Goal: Task Accomplishment & Management: Complete application form

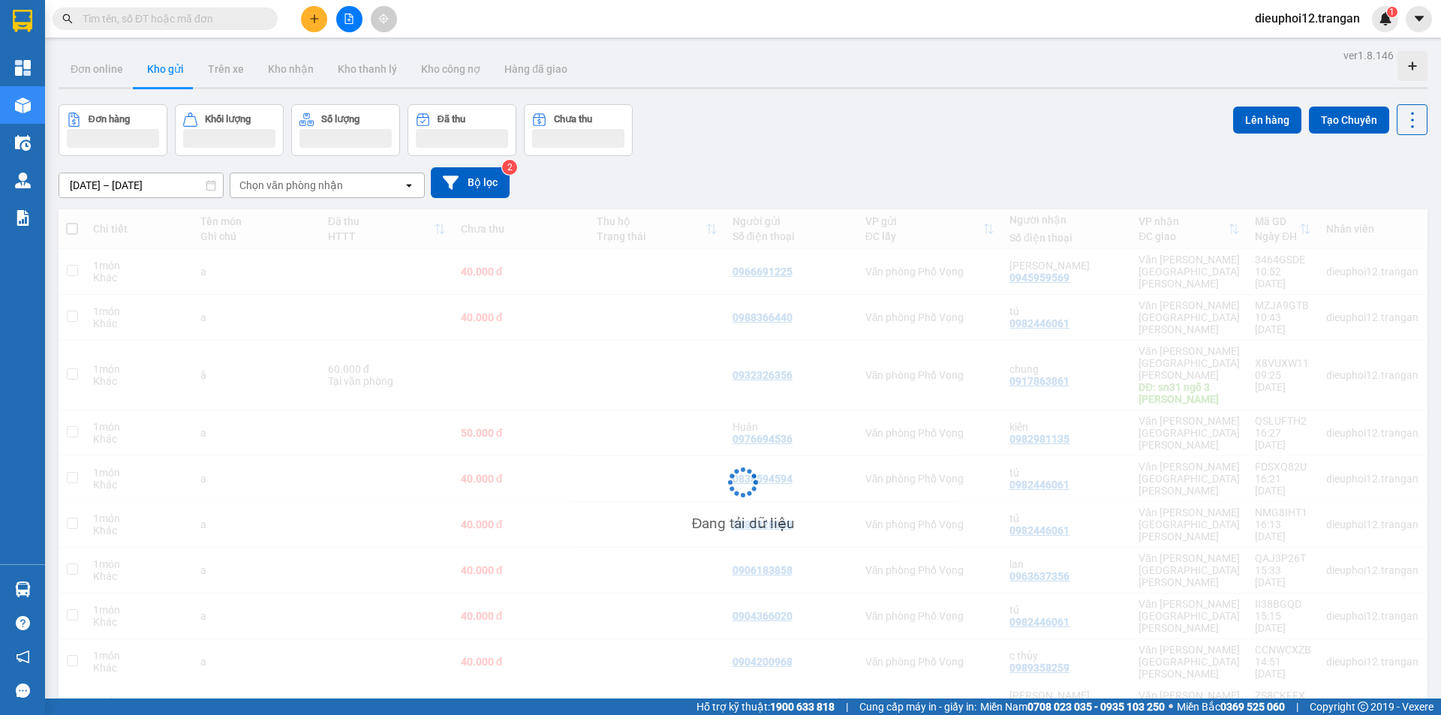
click at [311, 24] on button at bounding box center [314, 19] width 26 height 26
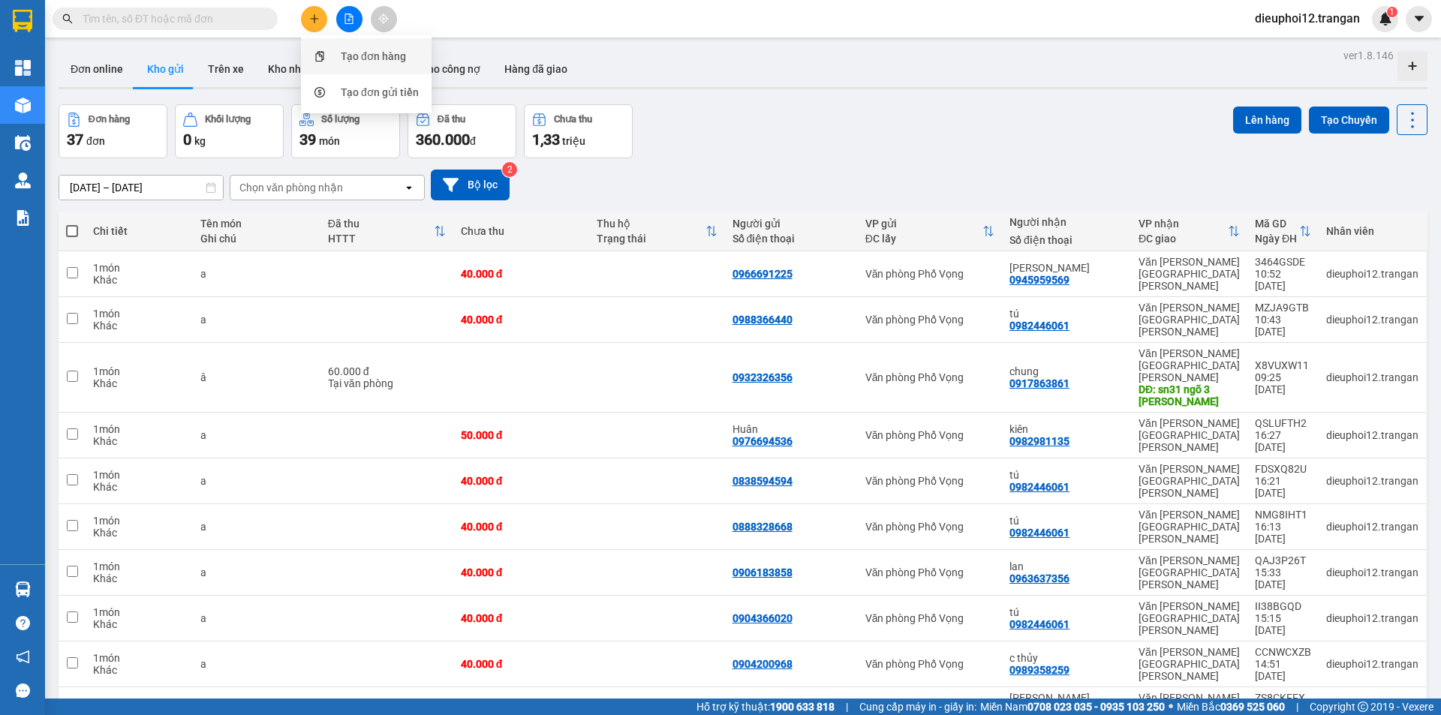
click at [335, 55] on div "Tạo đơn hàng" at bounding box center [366, 56] width 113 height 29
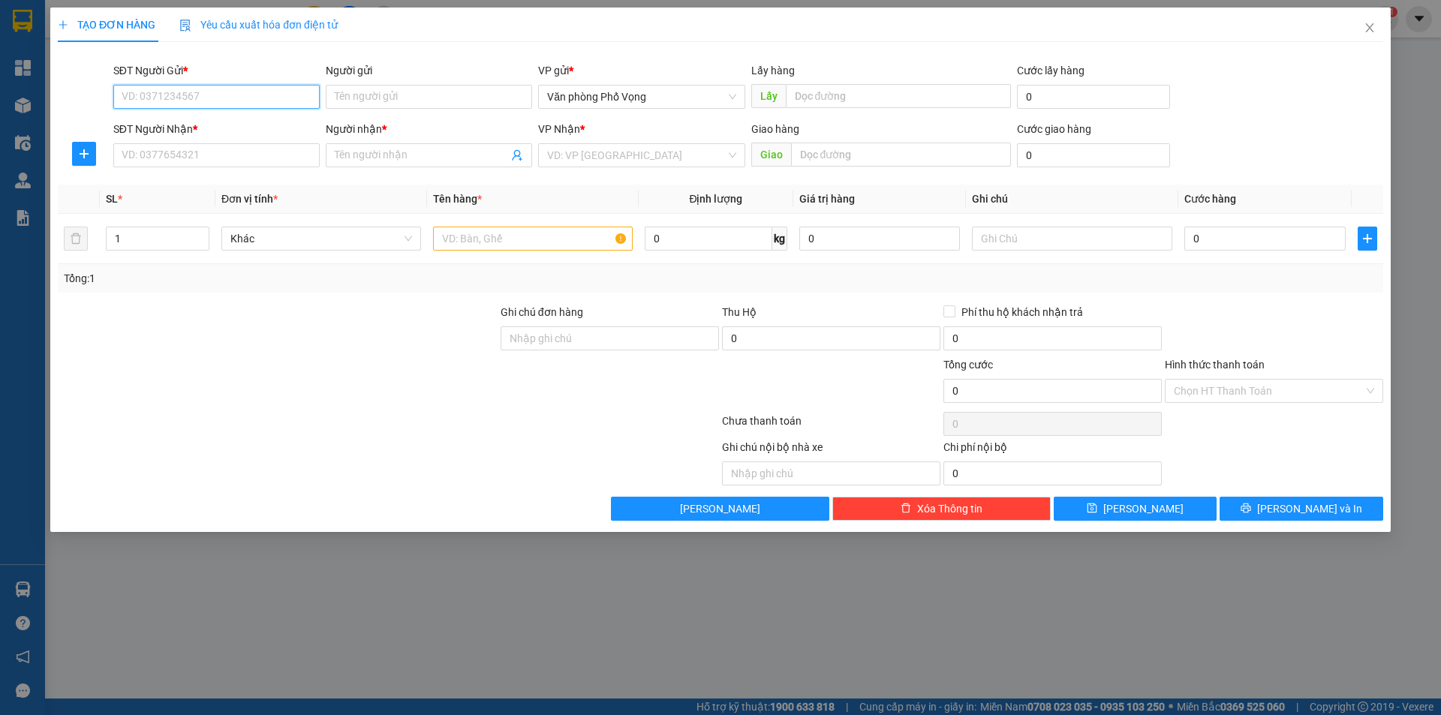
click at [173, 87] on input "SĐT Người Gửi *" at bounding box center [216, 97] width 206 height 24
drag, startPoint x: 173, startPoint y: 87, endPoint x: 180, endPoint y: 97, distance: 11.9
click at [173, 87] on input "SĐT Người Gửi *" at bounding box center [216, 97] width 206 height 24
click at [180, 97] on input "SĐT Người Gửi *" at bounding box center [216, 97] width 206 height 24
type input "0942999326"
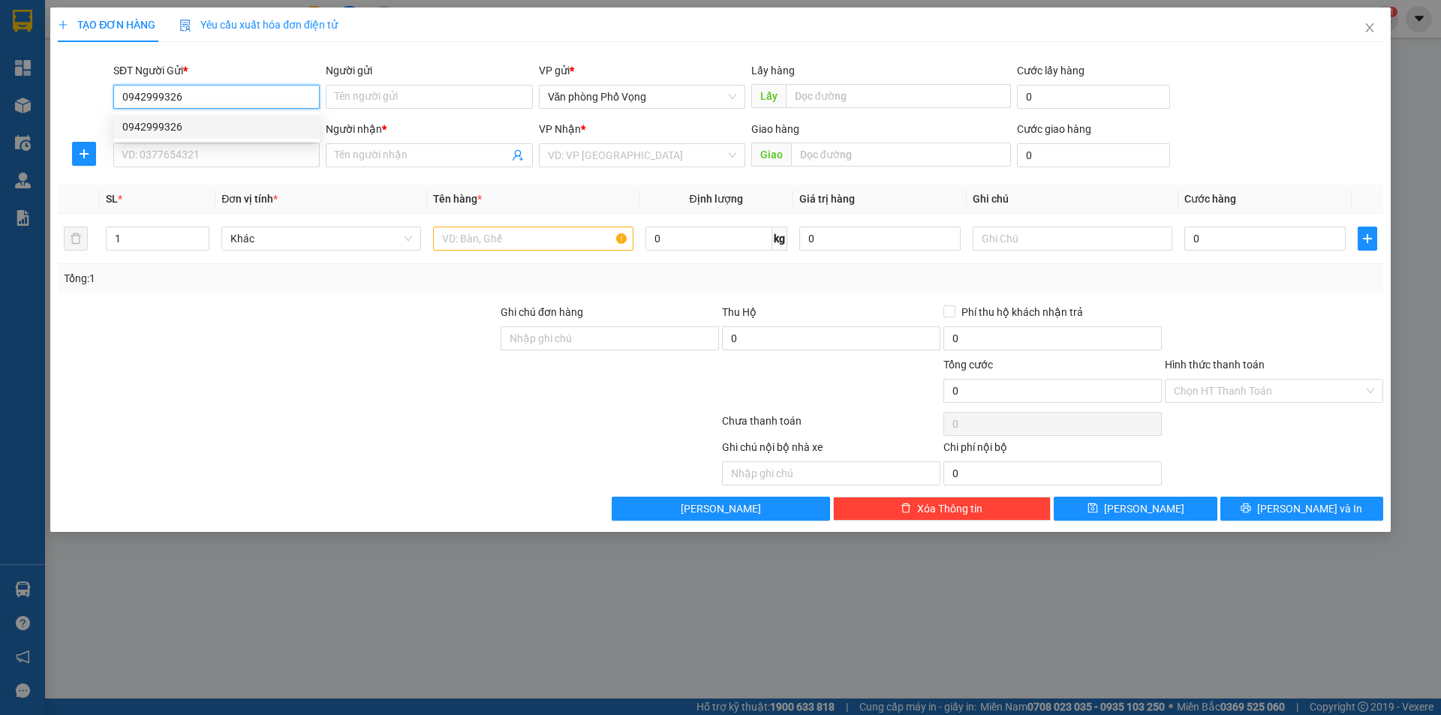
click at [149, 122] on div "0942999326" at bounding box center [216, 127] width 188 height 17
type input "0975207777"
type input "[PERSON_NAME][GEOGRAPHIC_DATA]"
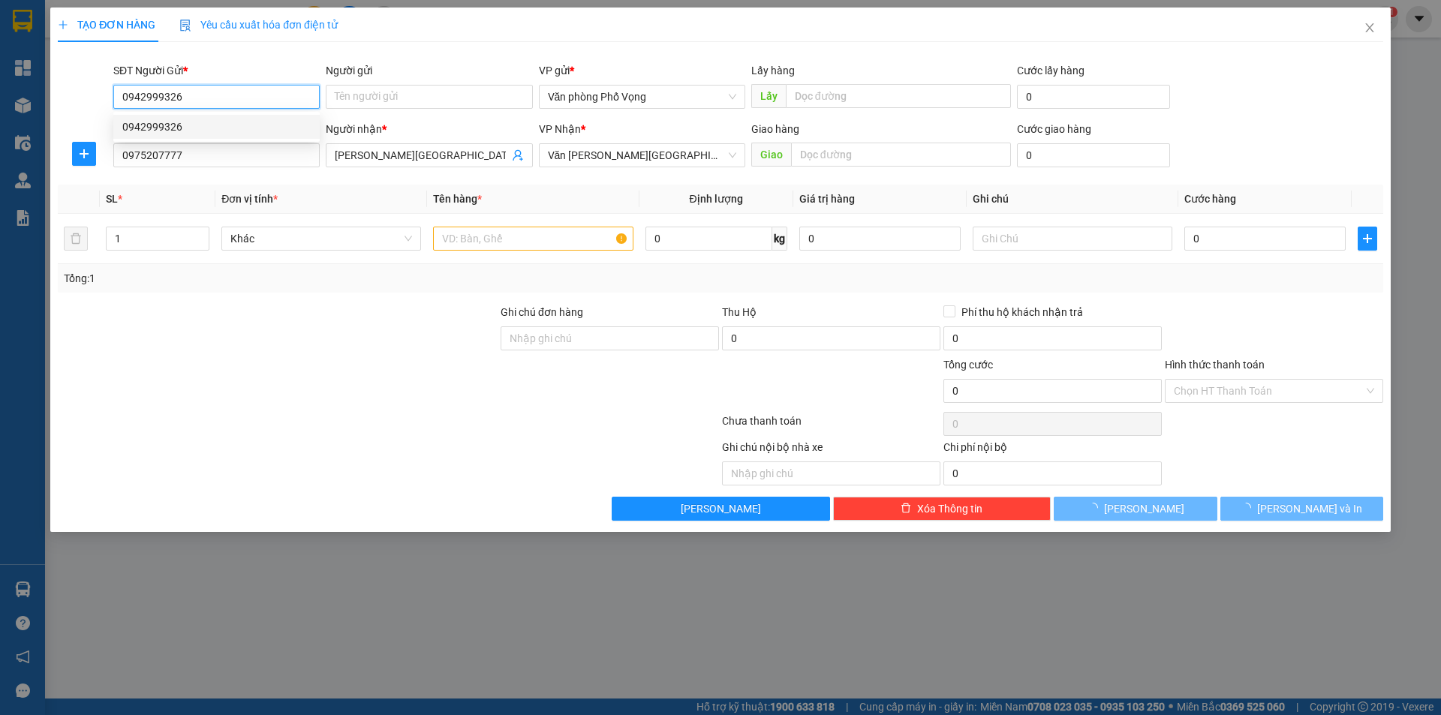
type input "30.000"
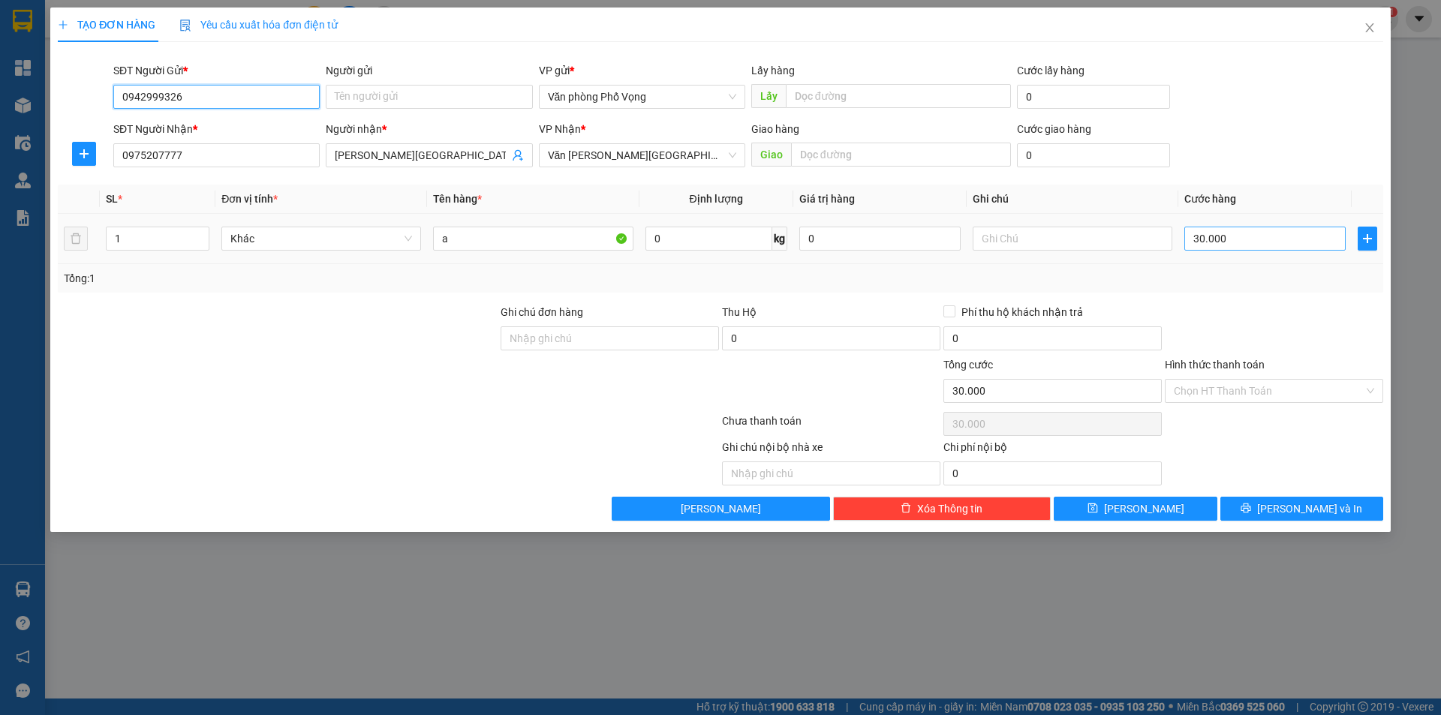
type input "0942999326"
click at [1244, 250] on input "30.000" at bounding box center [1264, 239] width 161 height 24
type input "6"
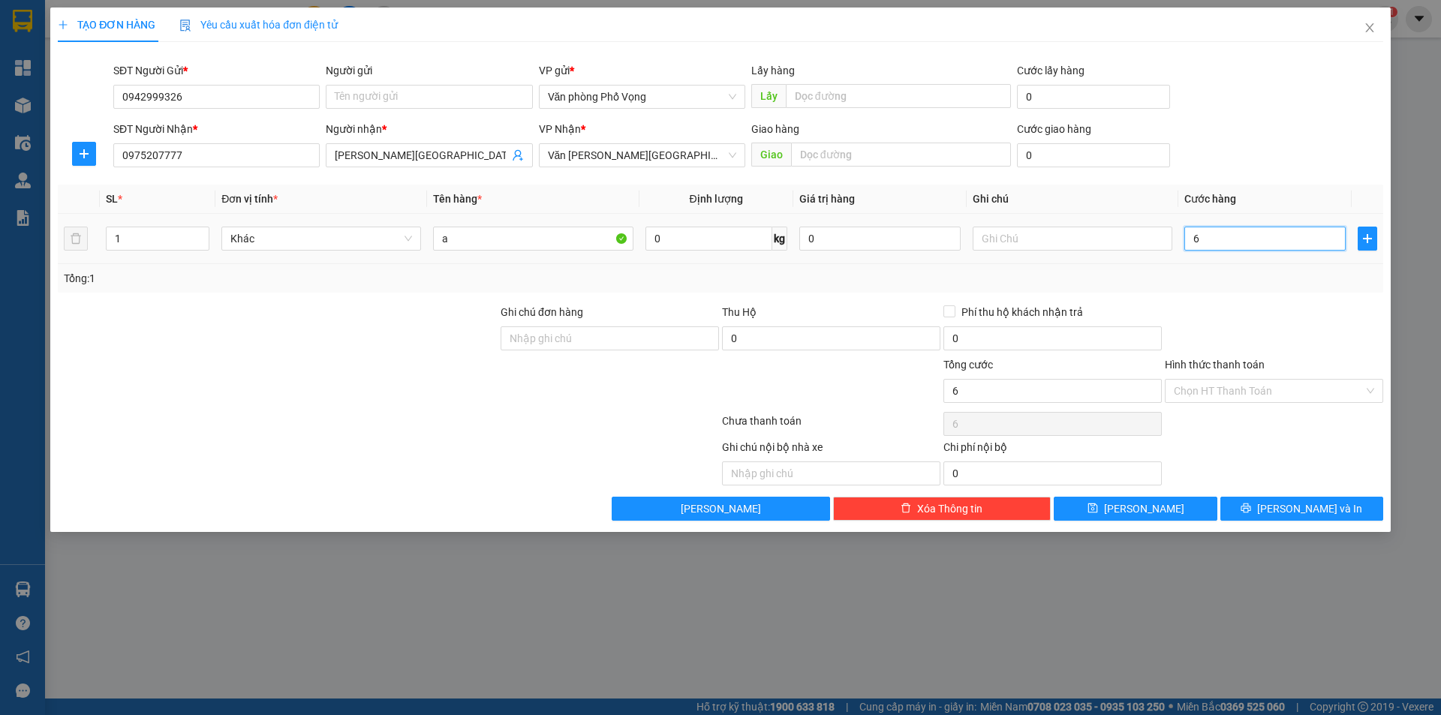
type input "60"
type input "600"
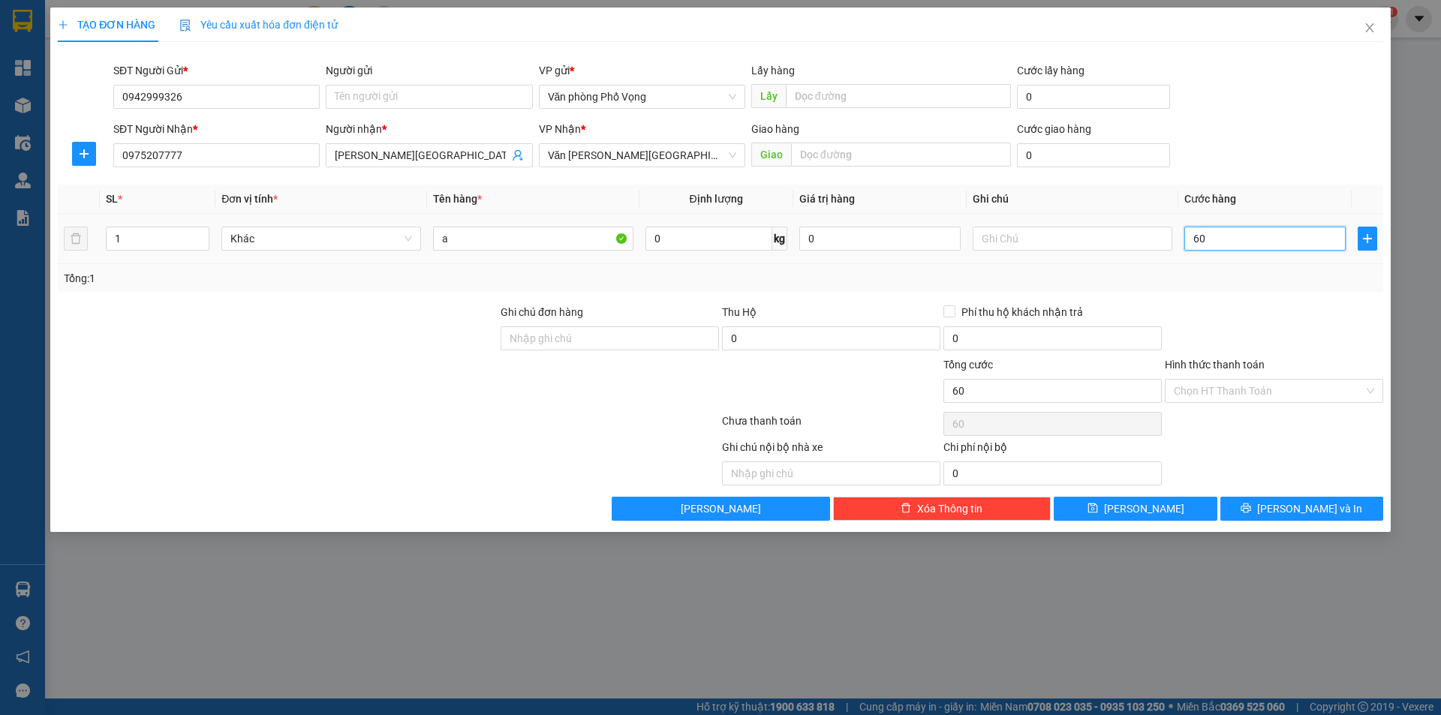
type input "600"
type input "6.000"
type input "60.000"
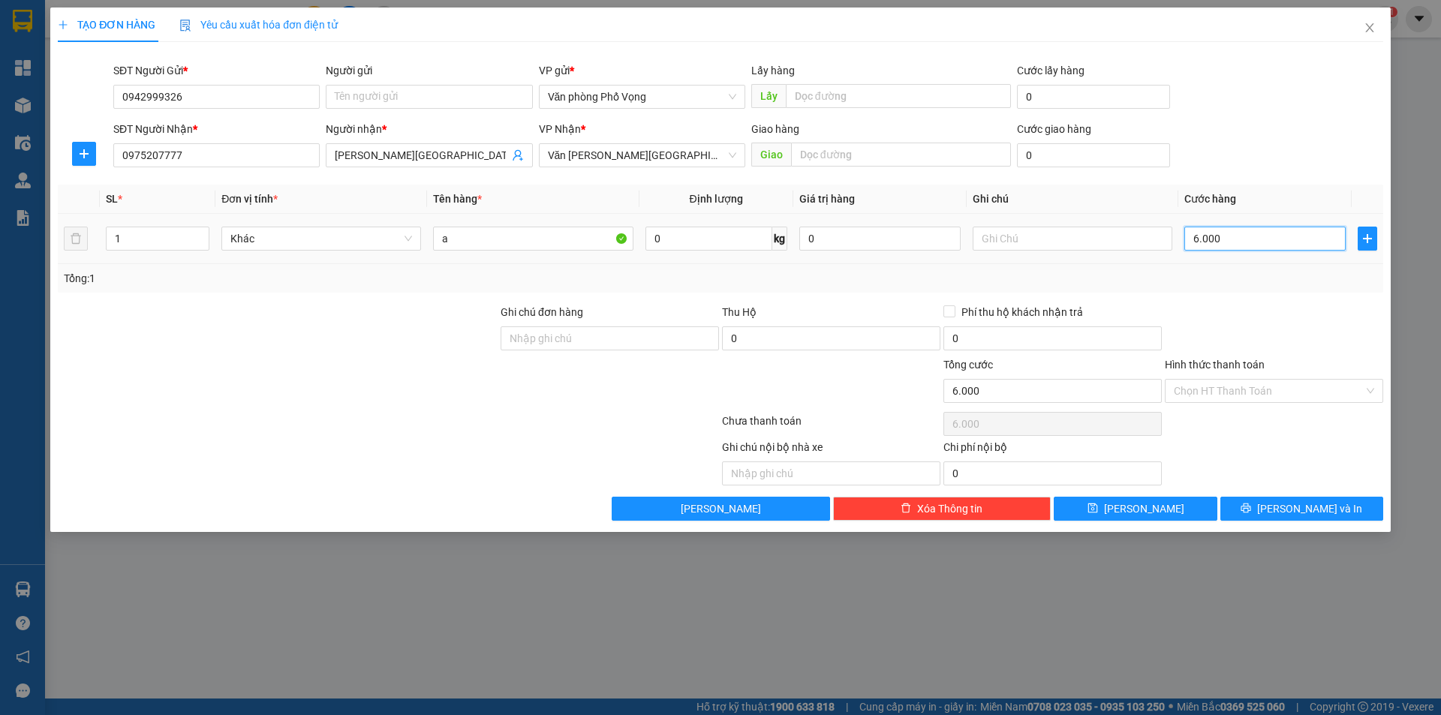
type input "60.000"
click at [1285, 504] on button "[PERSON_NAME] và In" at bounding box center [1301, 509] width 163 height 24
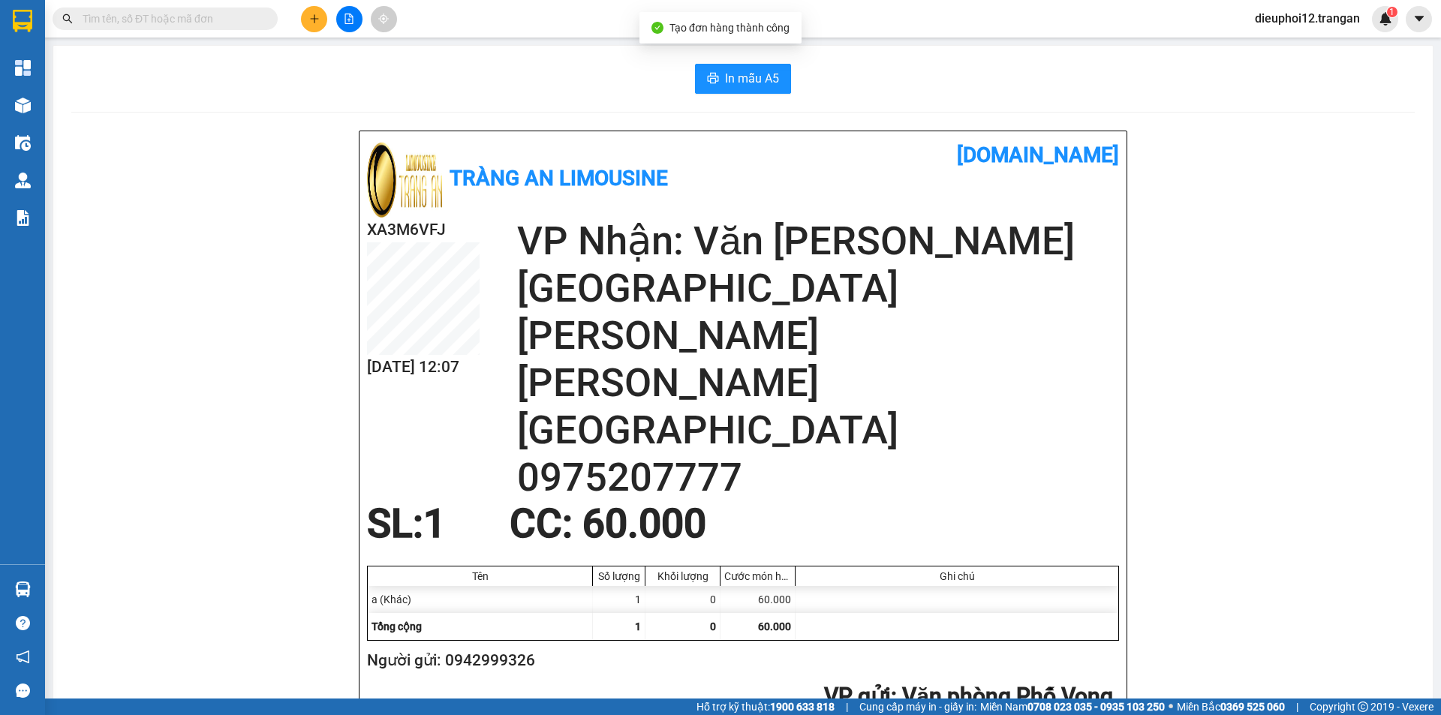
scroll to position [438, 0]
